Goal: Task Accomplishment & Management: Complete application form

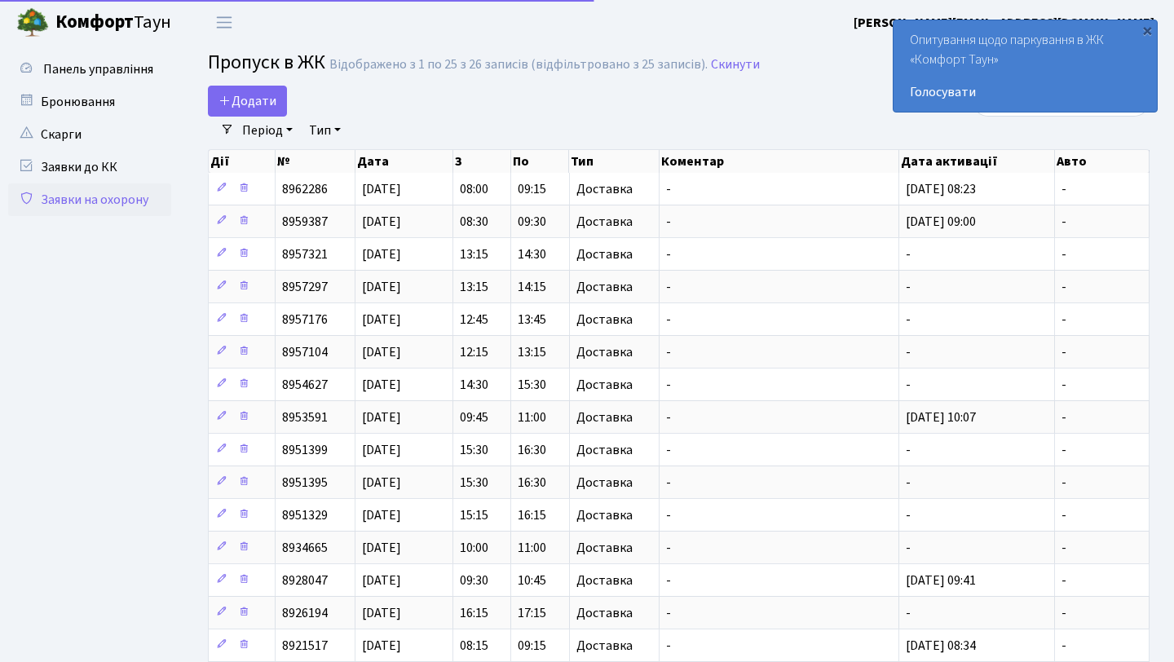
select select "25"
click at [266, 95] on span "Додати" at bounding box center [248, 101] width 58 height 18
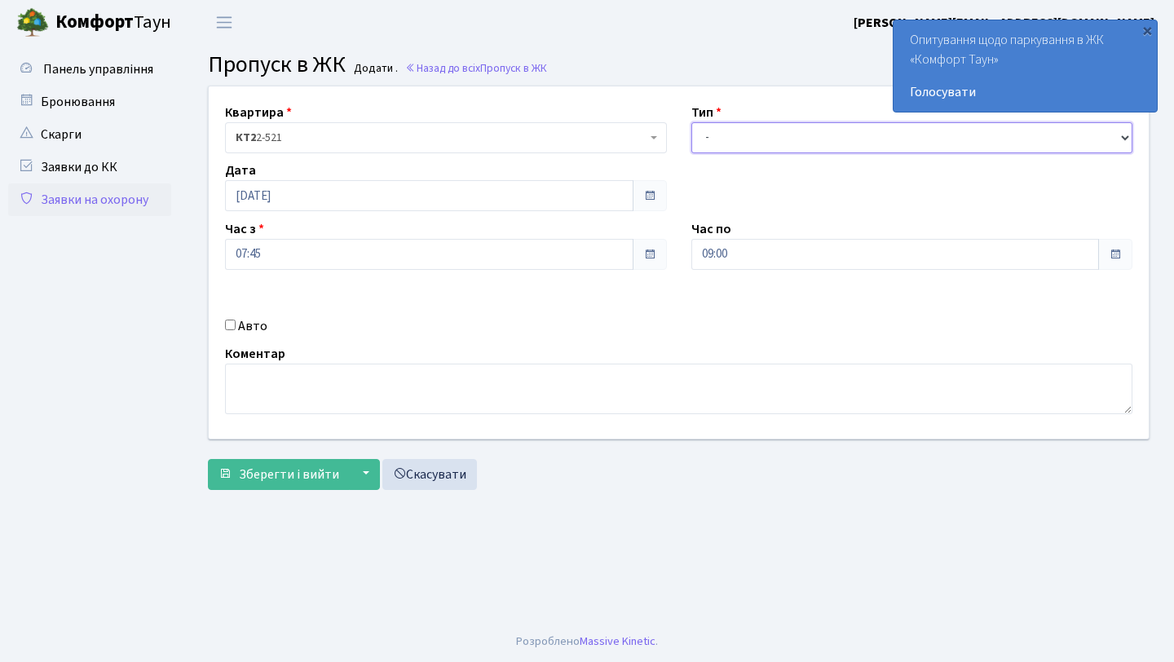
click at [767, 133] on select "- Доставка Таксі Гості Сервіс" at bounding box center [913, 137] width 442 height 31
select select "1"
click at [692, 122] on select "- Доставка Таксі Гості Сервіс" at bounding box center [913, 137] width 442 height 31
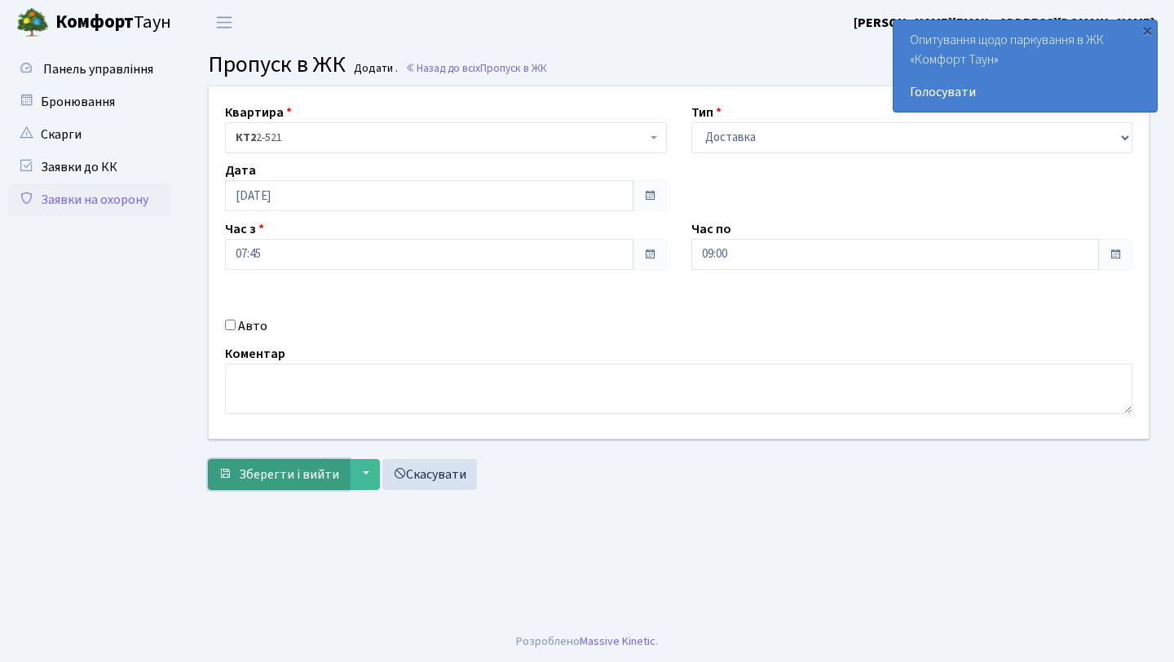
click at [281, 474] on span "Зберегти і вийти" at bounding box center [289, 475] width 100 height 18
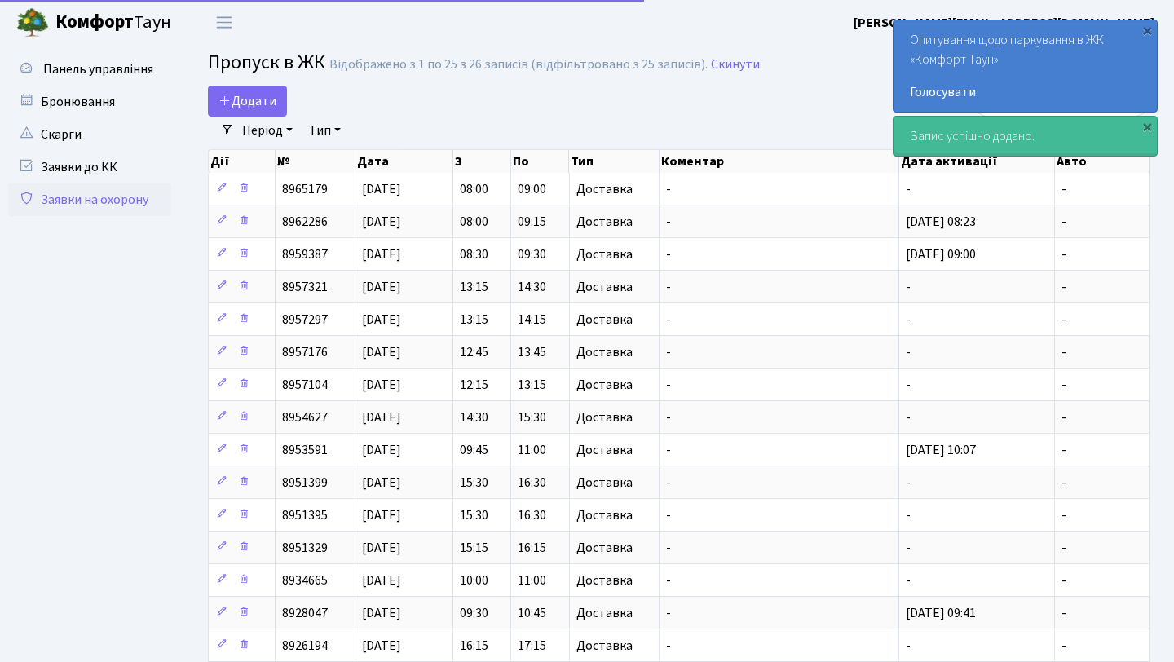
select select "25"
